Goal: Task Accomplishment & Management: Manage account settings

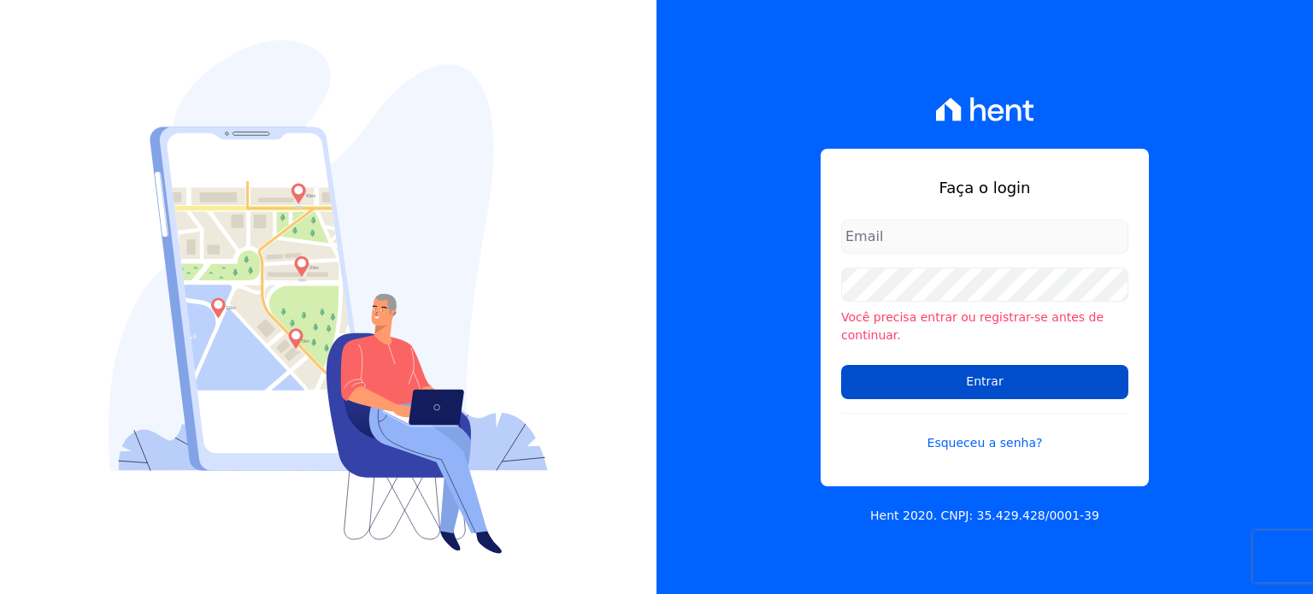
type input "[EMAIL_ADDRESS][DOMAIN_NAME]"
click at [922, 376] on input "Entrar" at bounding box center [984, 382] width 287 height 34
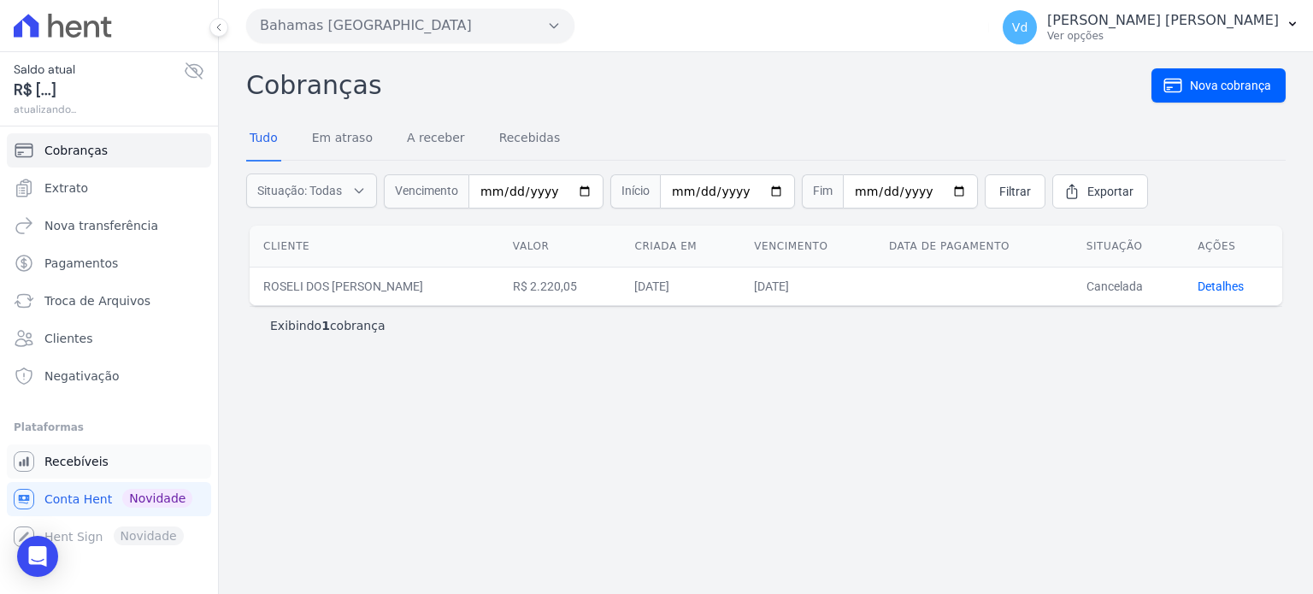
click at [74, 467] on span "Recebíveis" at bounding box center [76, 461] width 64 height 17
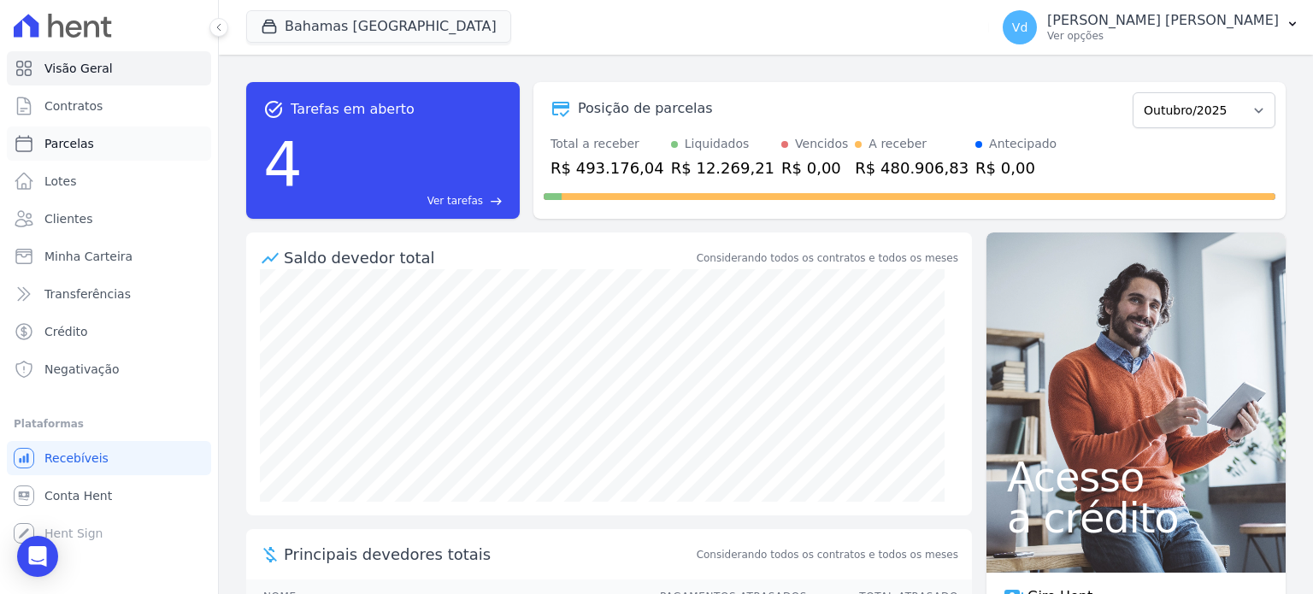
click at [94, 142] on link "Parcelas" at bounding box center [109, 143] width 204 height 34
select select
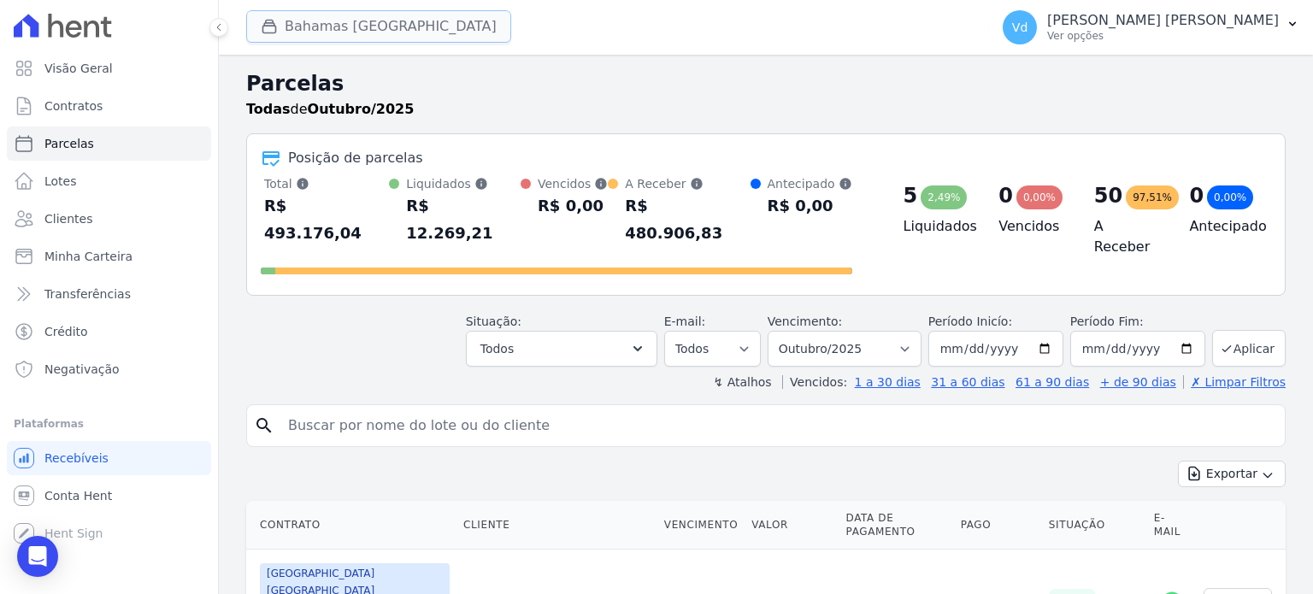
click at [350, 40] on button "Bahamas East Village" at bounding box center [378, 26] width 265 height 32
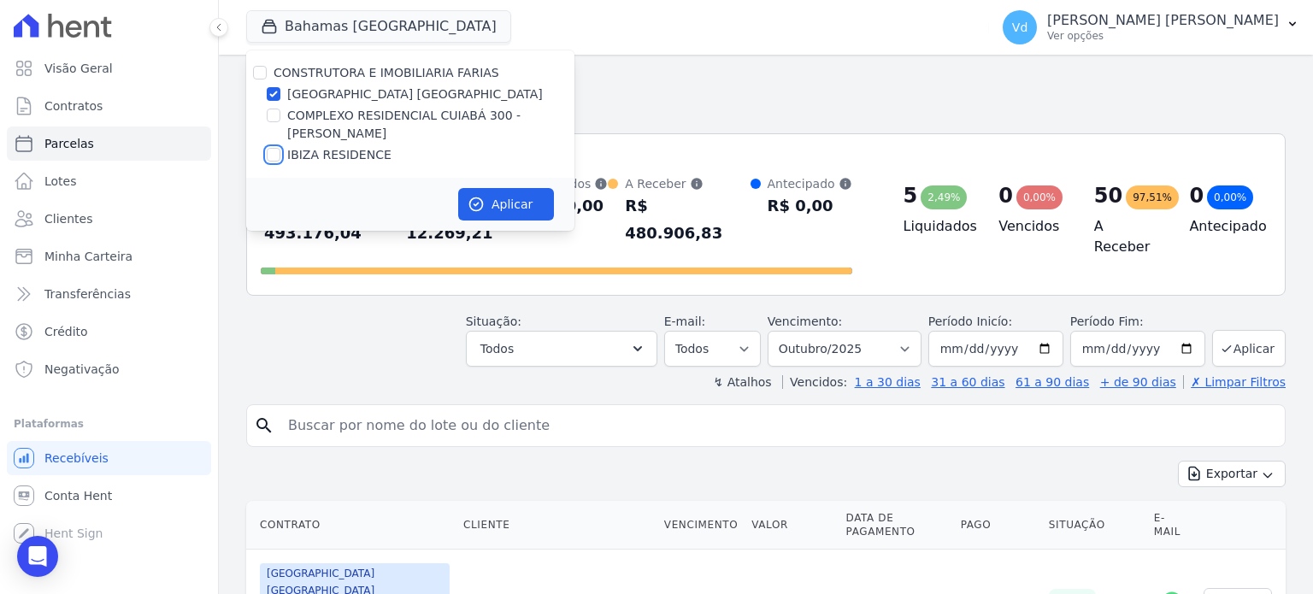
click at [269, 157] on input "IBIZA RESIDENCE" at bounding box center [274, 155] width 14 height 14
checkbox input "true"
click at [276, 94] on input "BAHAMAS EAST VILLAGE" at bounding box center [274, 94] width 14 height 14
checkbox input "false"
click at [528, 211] on button "Aplicar" at bounding box center [506, 204] width 96 height 32
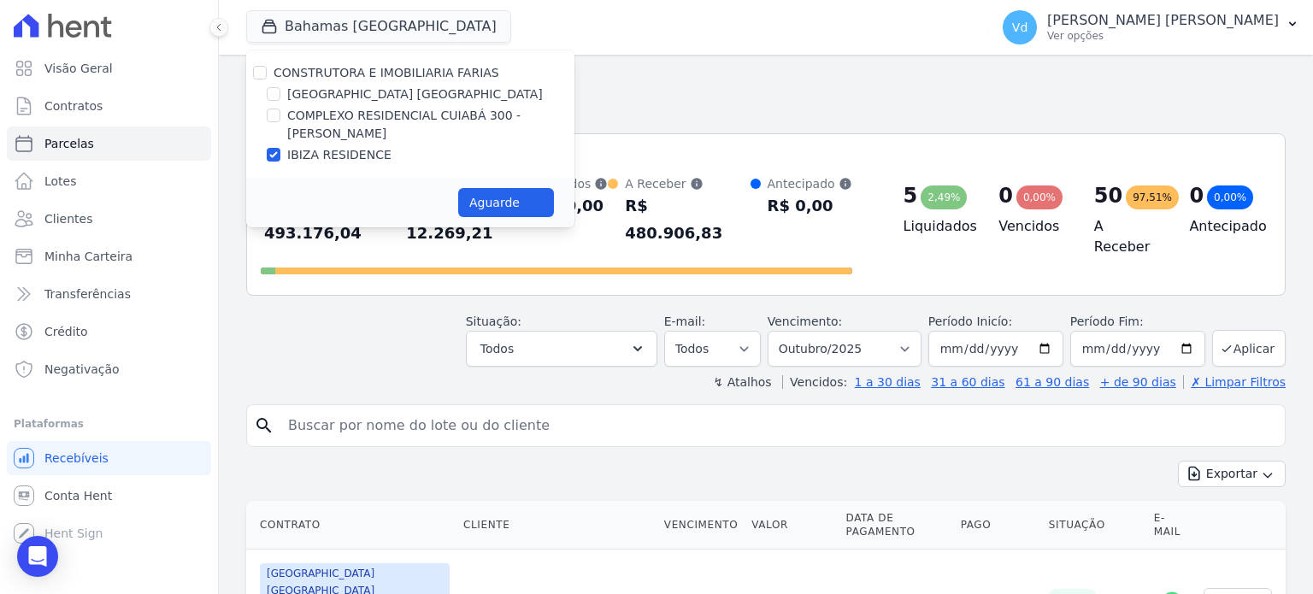
select select
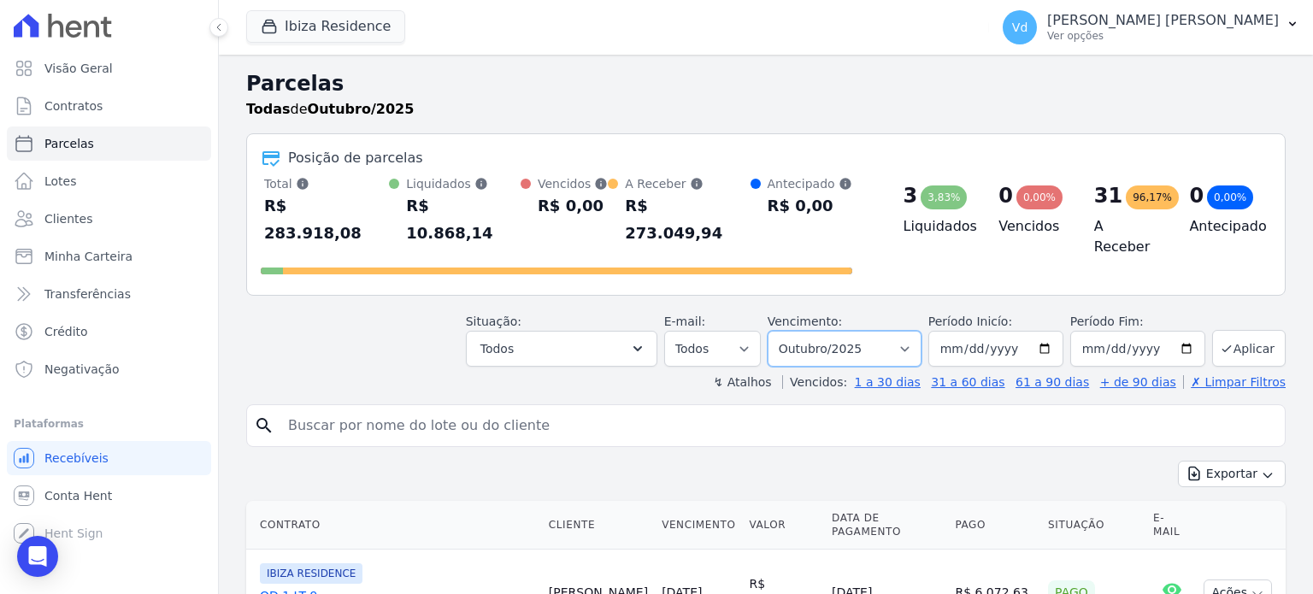
click at [861, 331] on select "Filtrar por período ──────── Todos os meses Julho/2024 Agosto/2024 Setembro/202…" at bounding box center [845, 349] width 154 height 36
select select "09/2025"
click at [781, 331] on select "Filtrar por período ──────── Todos os meses Julho/2024 Agosto/2024 Setembro/202…" at bounding box center [845, 349] width 154 height 36
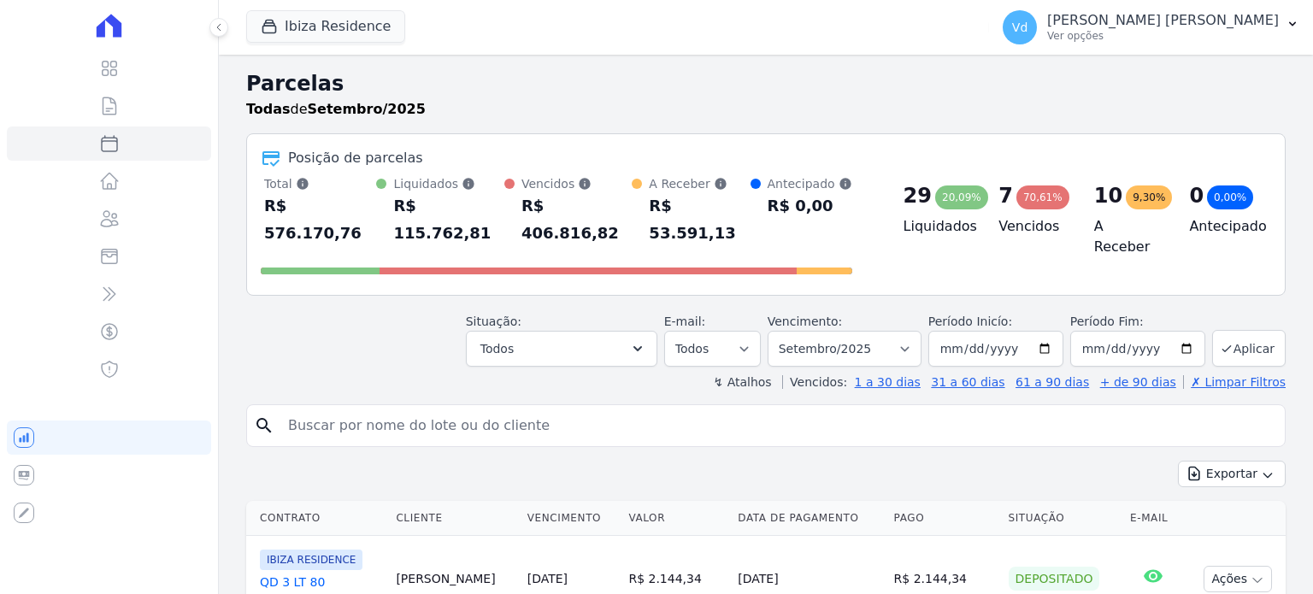
select select
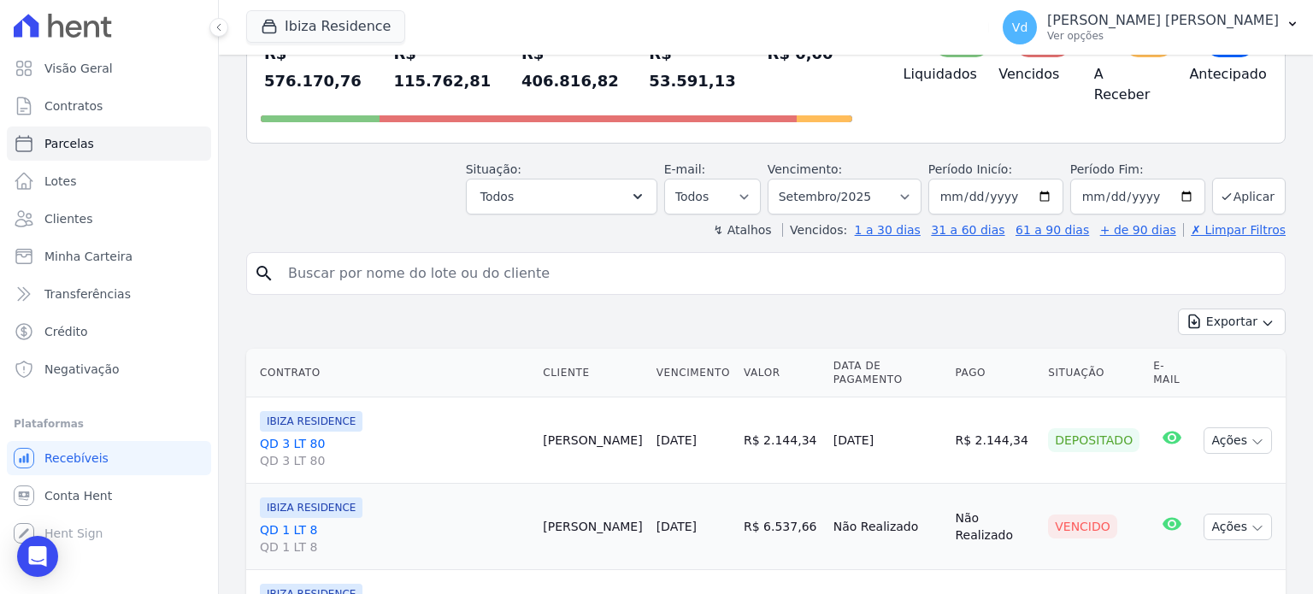
scroll to position [85, 0]
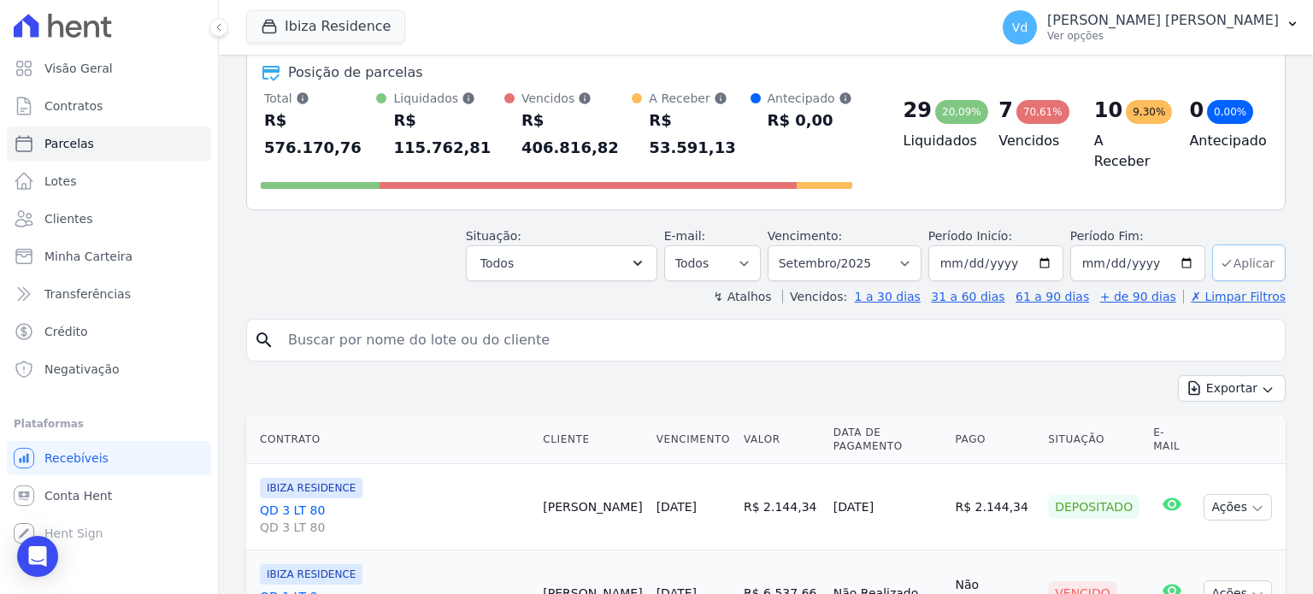
click at [1239, 244] on button "Aplicar" at bounding box center [1249, 262] width 74 height 37
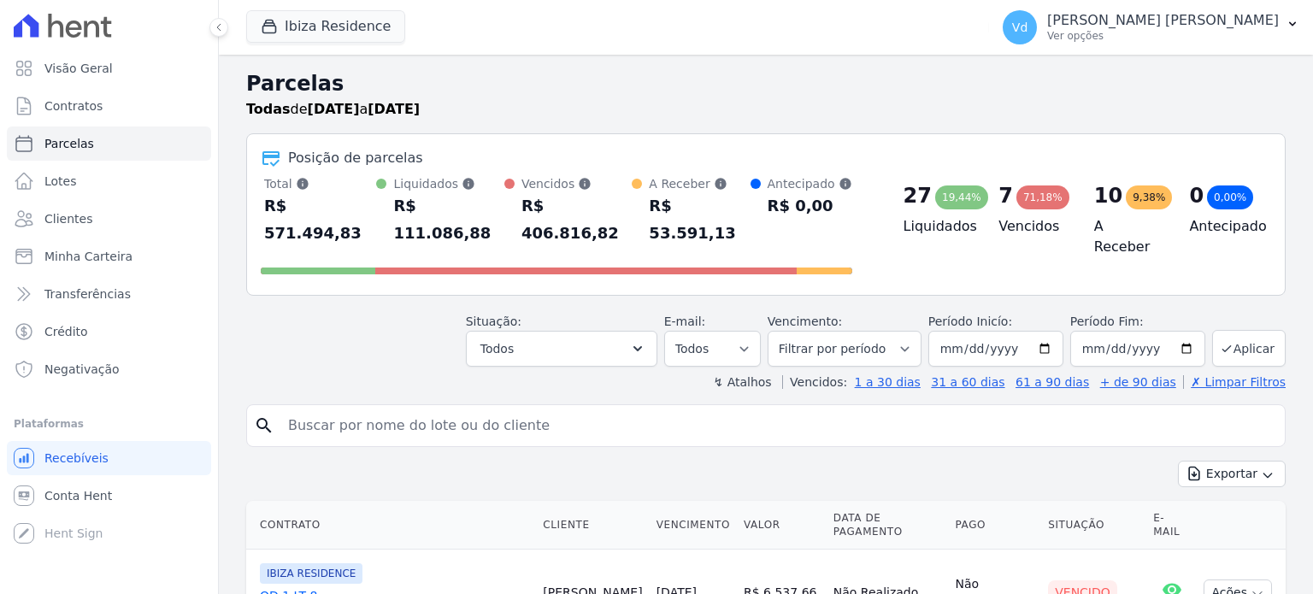
select select
click at [646, 340] on icon "button" at bounding box center [637, 348] width 17 height 17
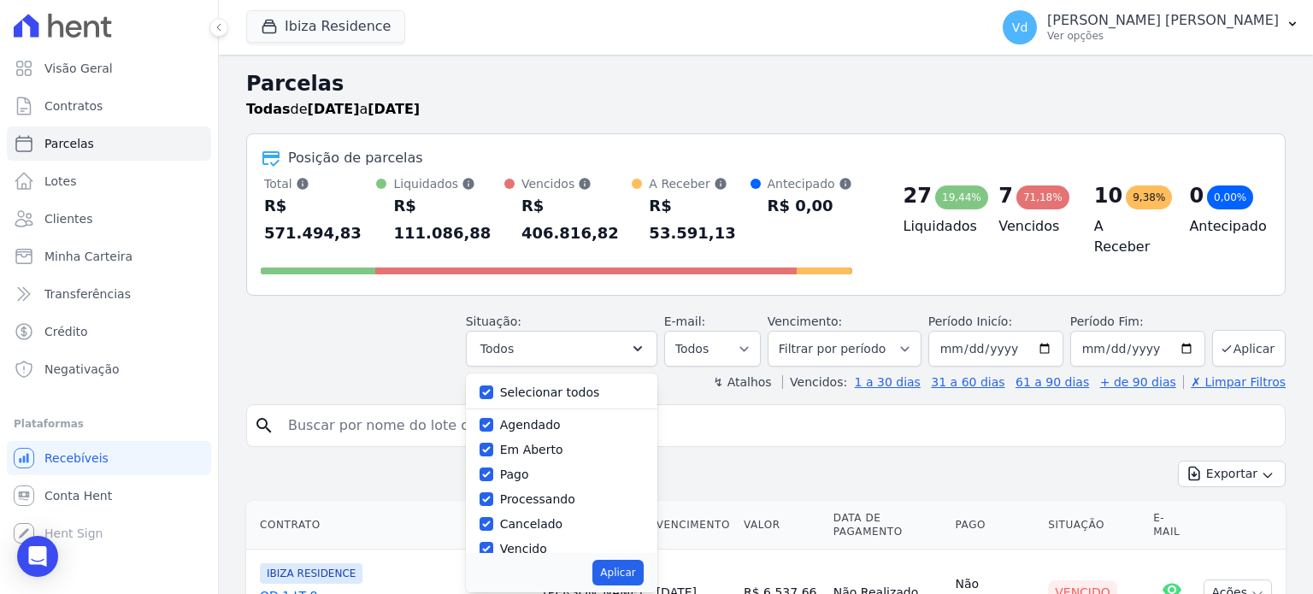
click at [537, 385] on label "Selecionar todos" at bounding box center [550, 392] width 100 height 14
click at [493, 385] on input "Selecionar todos" at bounding box center [487, 392] width 14 height 14
checkbox input "false"
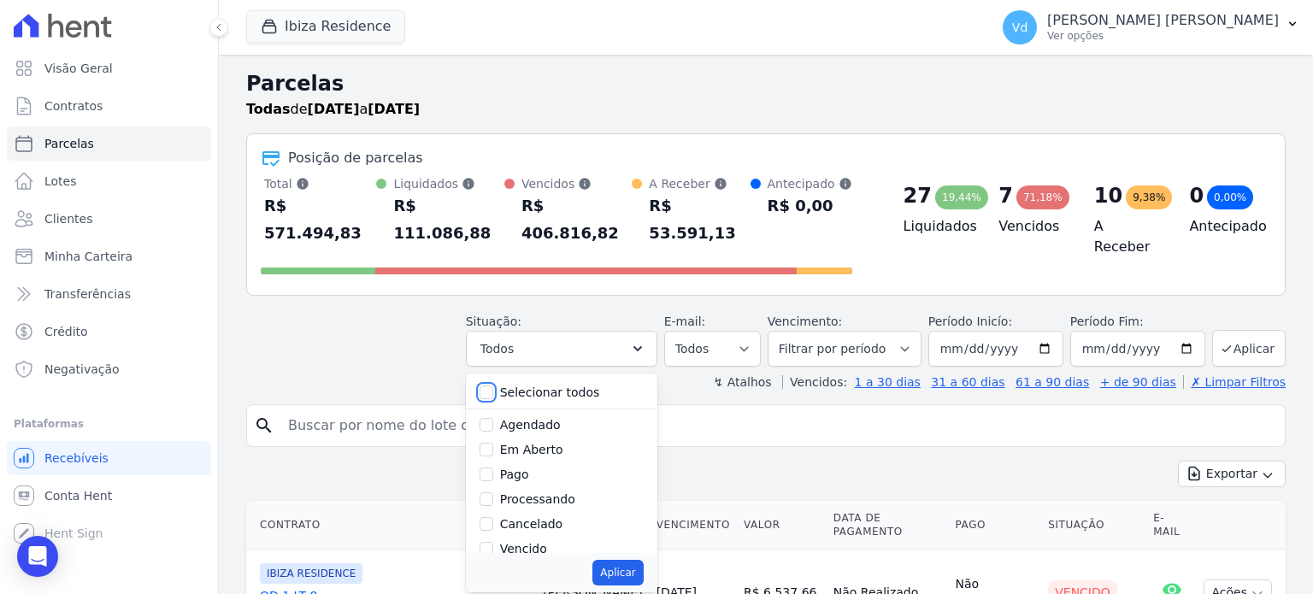
checkbox input "false"
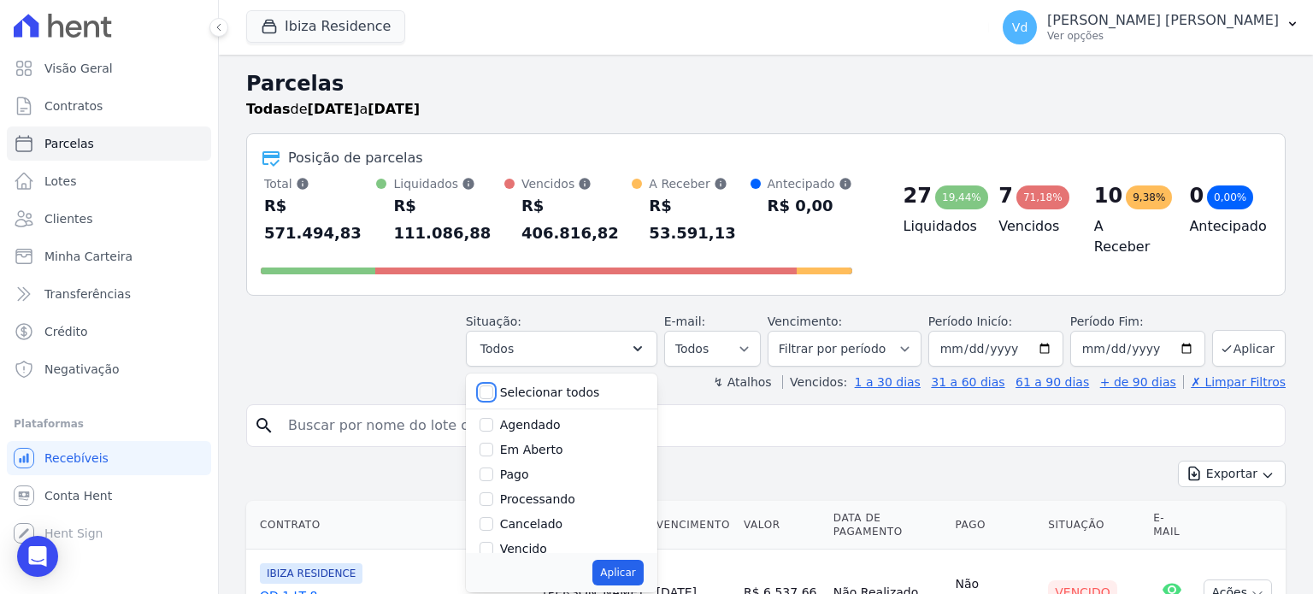
checkbox input "false"
click at [493, 542] on input "Vencido" at bounding box center [487, 549] width 14 height 14
checkbox input "true"
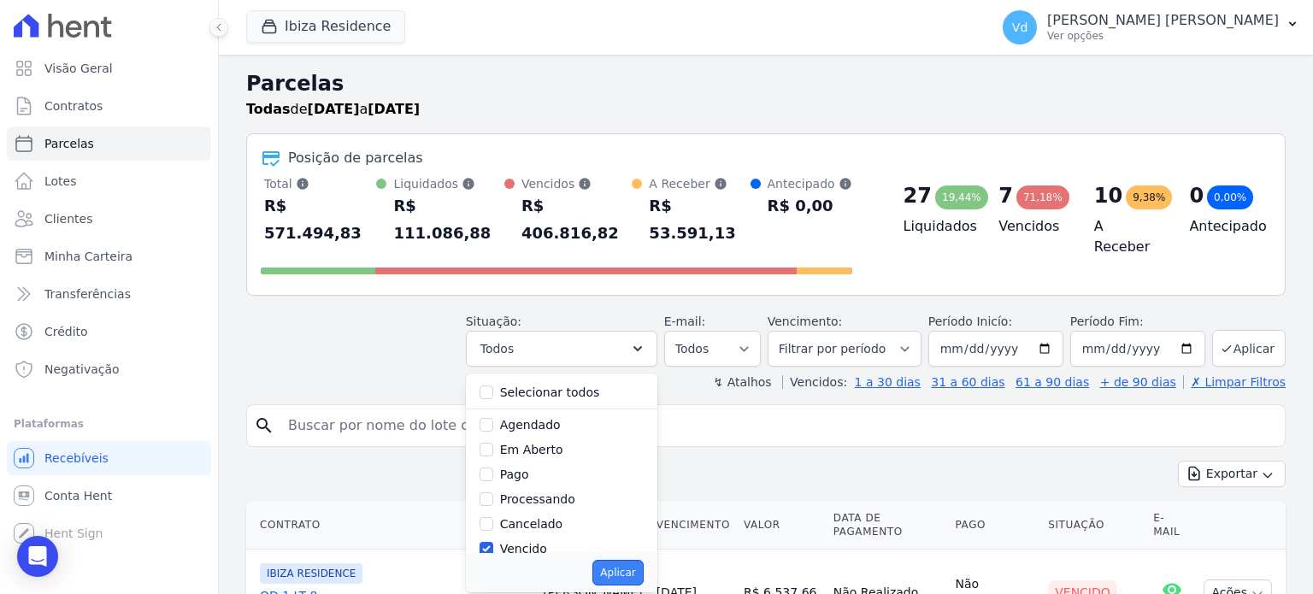
click at [627, 560] on button "Aplicar" at bounding box center [617, 573] width 50 height 26
select select "overdue"
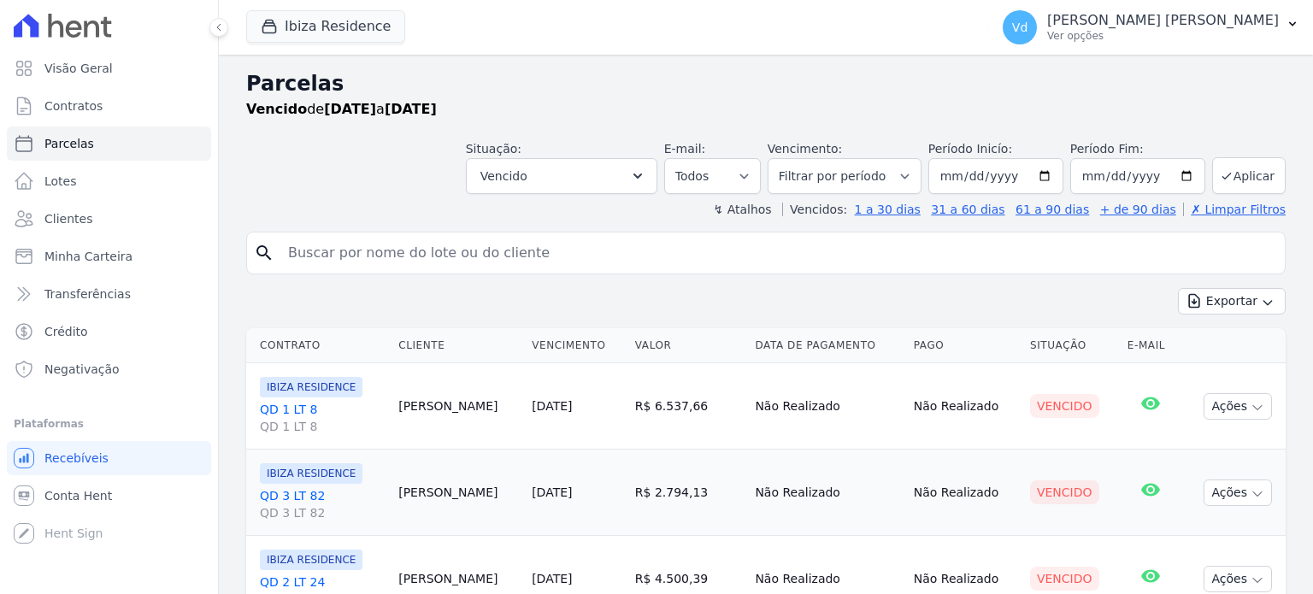
select select
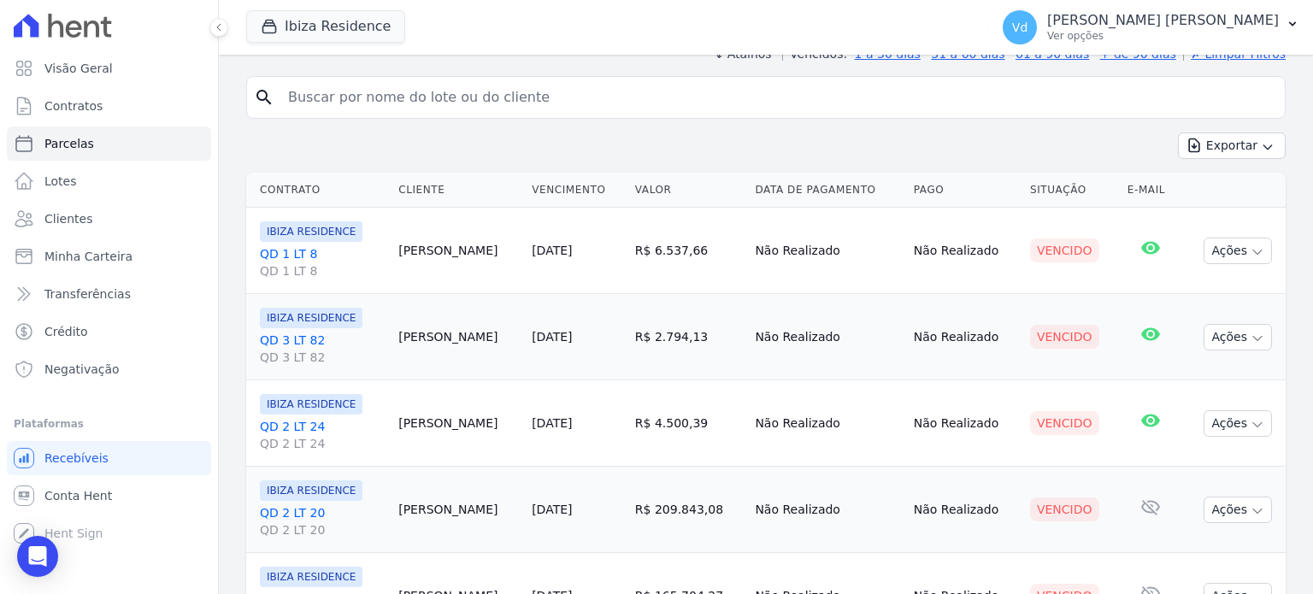
scroll to position [256, 0]
